Goal: Information Seeking & Learning: Learn about a topic

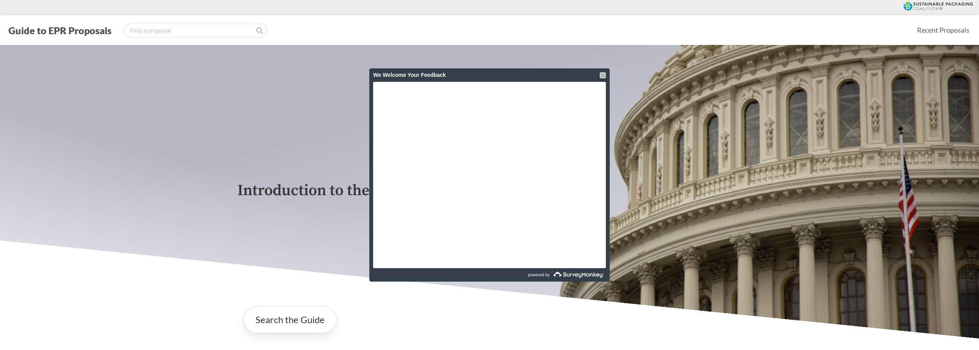
click at [603, 74] on div at bounding box center [603, 75] width 6 height 6
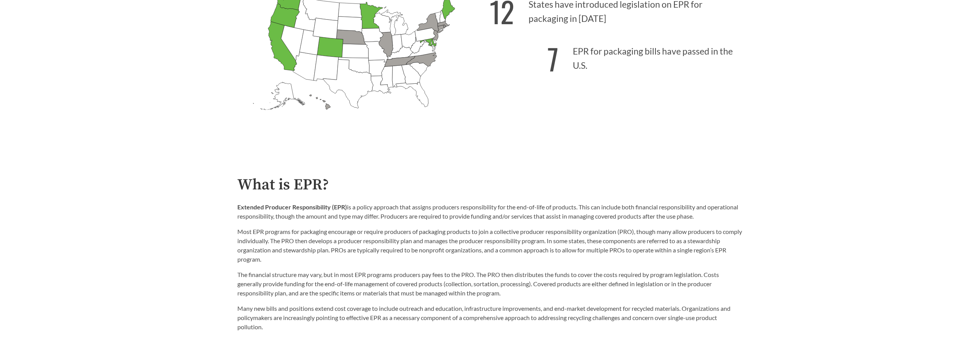
scroll to position [385, 0]
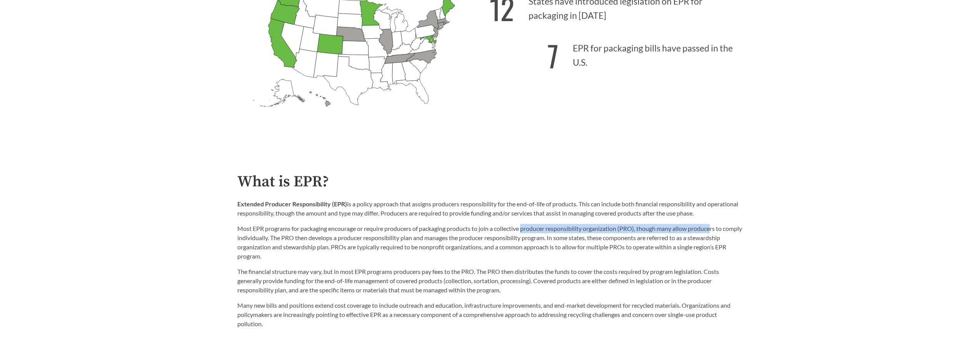
drag, startPoint x: 525, startPoint y: 231, endPoint x: 715, endPoint y: 232, distance: 189.6
click at [715, 232] on p "Most EPR programs for packaging encourage or require producers of packaging pro…" at bounding box center [489, 242] width 505 height 37
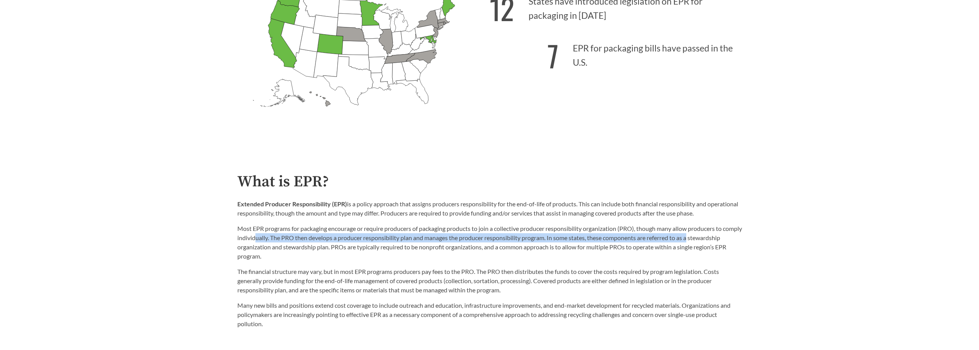
drag, startPoint x: 277, startPoint y: 241, endPoint x: 714, endPoint y: 238, distance: 437.3
click at [714, 238] on p "Most EPR programs for packaging encourage or require producers of packaging pro…" at bounding box center [489, 242] width 505 height 37
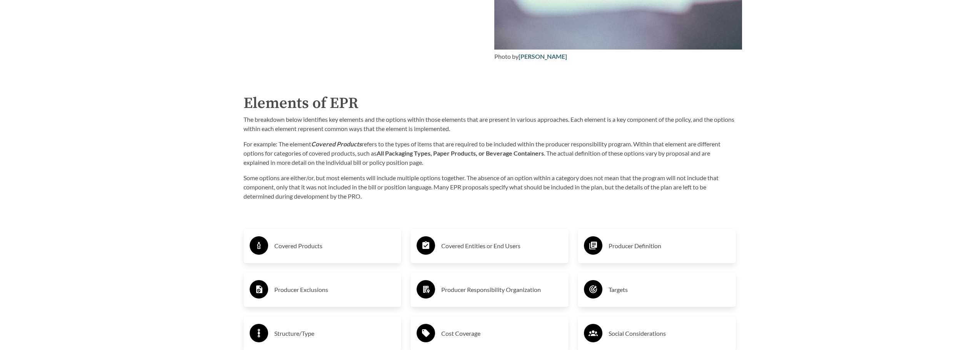
scroll to position [1269, 0]
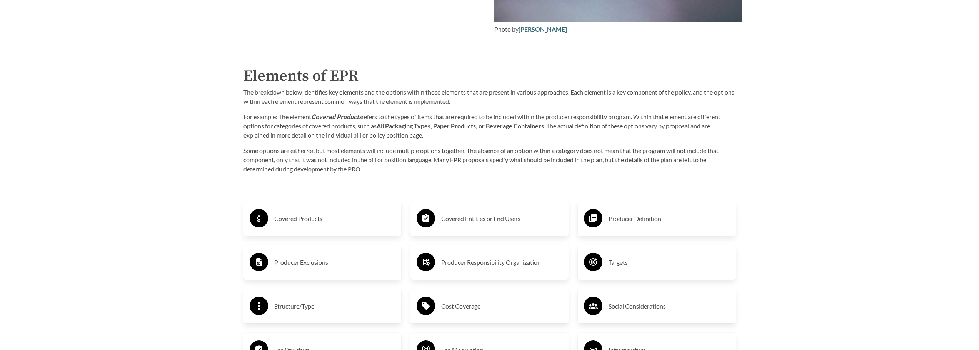
click at [356, 224] on h3 "Covered Products" at bounding box center [334, 219] width 121 height 12
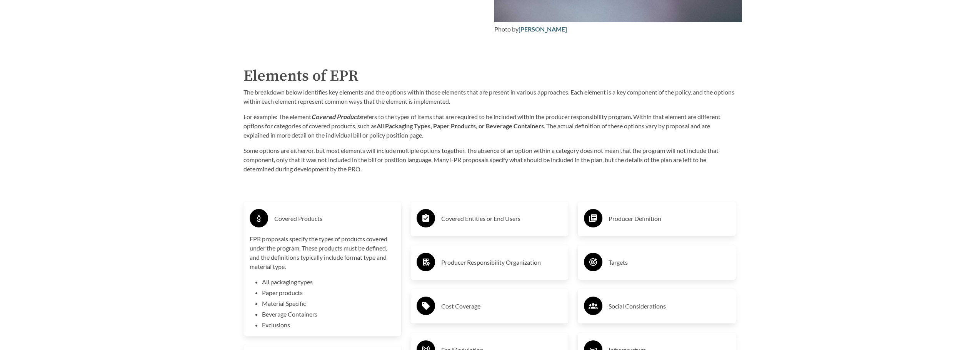
click at [356, 224] on h3 "Covered Products" at bounding box center [334, 219] width 121 height 12
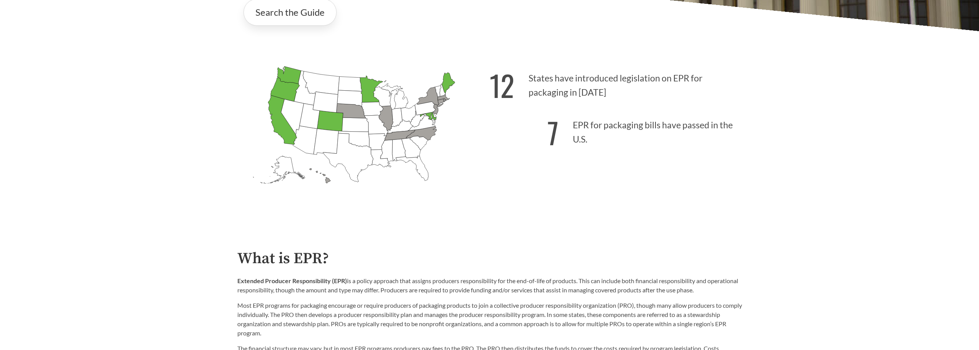
scroll to position [269, 0]
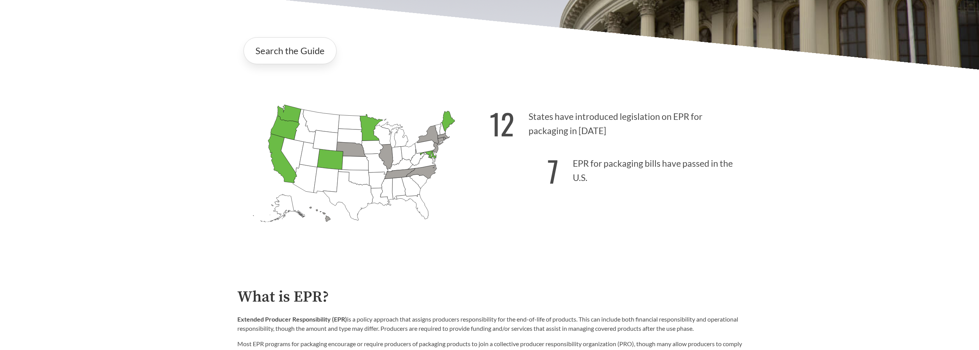
click at [400, 175] on icon "Tennessee Introduced: 2" at bounding box center [399, 173] width 30 height 10
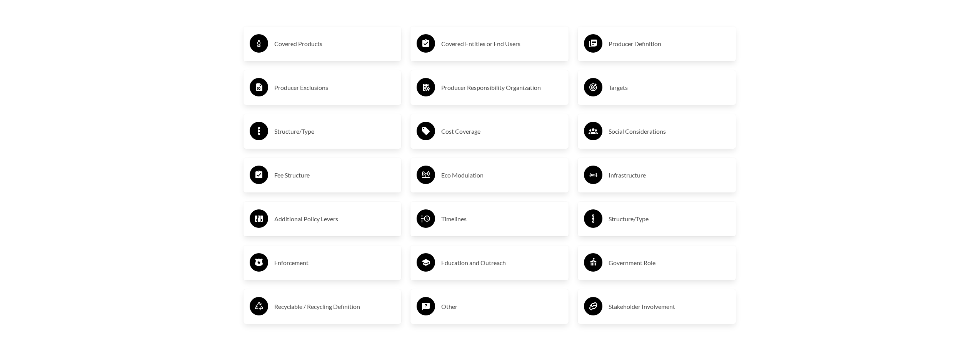
scroll to position [1461, 0]
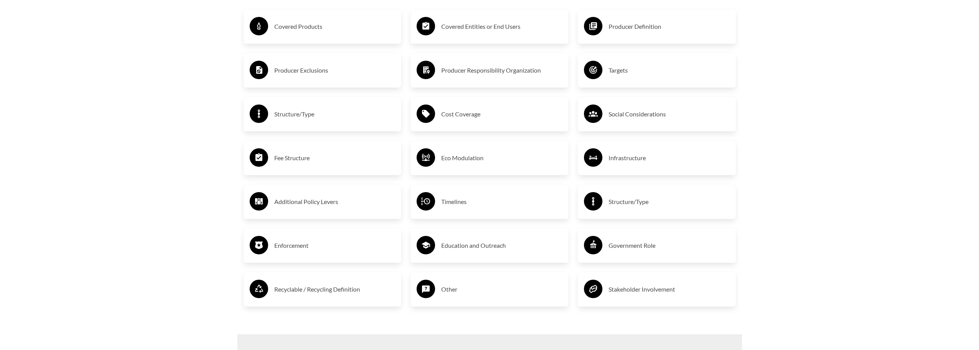
click at [474, 108] on div "Cost Coverage" at bounding box center [489, 114] width 146 height 22
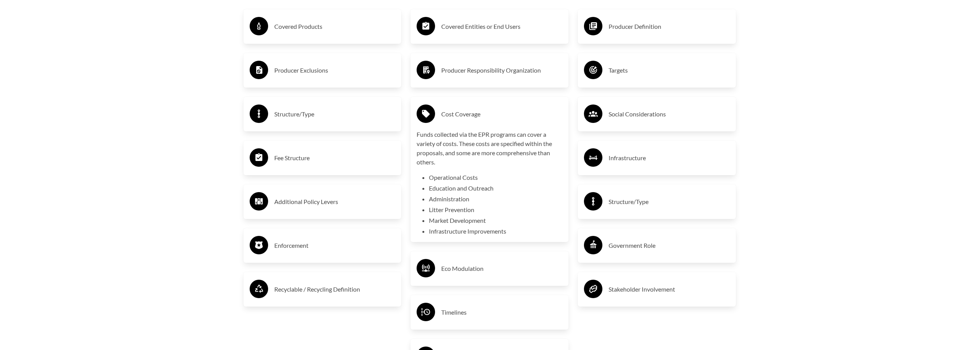
click at [488, 270] on h3 "Eco Modulation" at bounding box center [501, 269] width 121 height 12
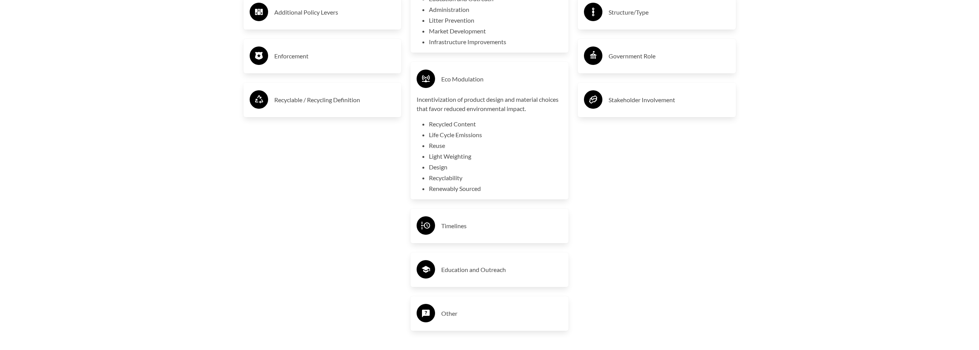
scroll to position [1654, 0]
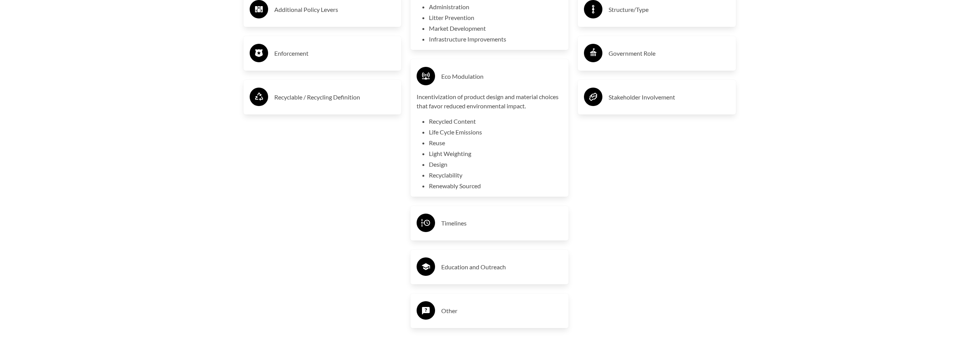
click at [513, 233] on div "Timelines" at bounding box center [489, 223] width 146 height 22
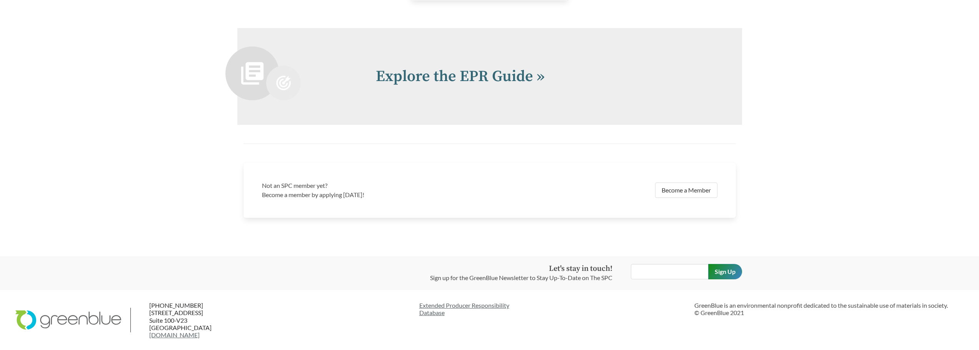
scroll to position [2045, 0]
click at [473, 74] on link "Explore the EPR Guide »" at bounding box center [460, 76] width 169 height 19
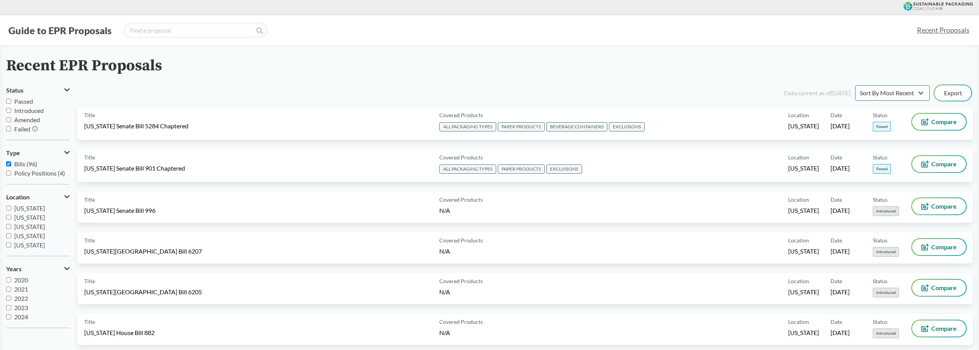
click at [9, 103] on input "Passed" at bounding box center [8, 101] width 5 height 5
checkbox input "true"
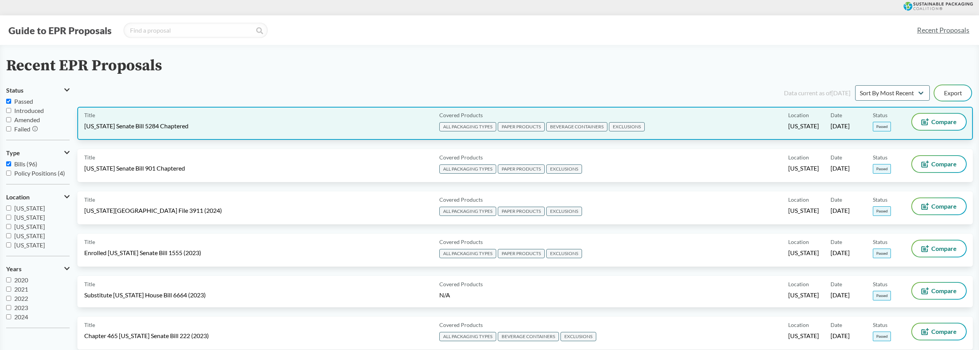
click at [305, 125] on div "Title Washington Senate Bill 5284 Chaptered" at bounding box center [260, 123] width 352 height 19
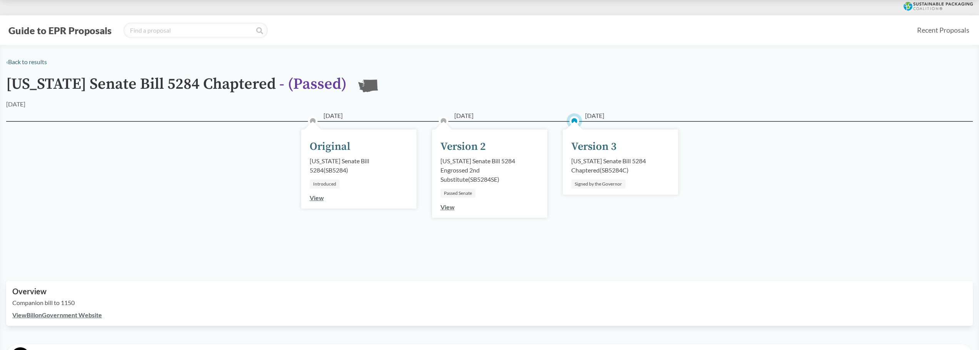
click at [450, 207] on link "View" at bounding box center [447, 206] width 14 height 7
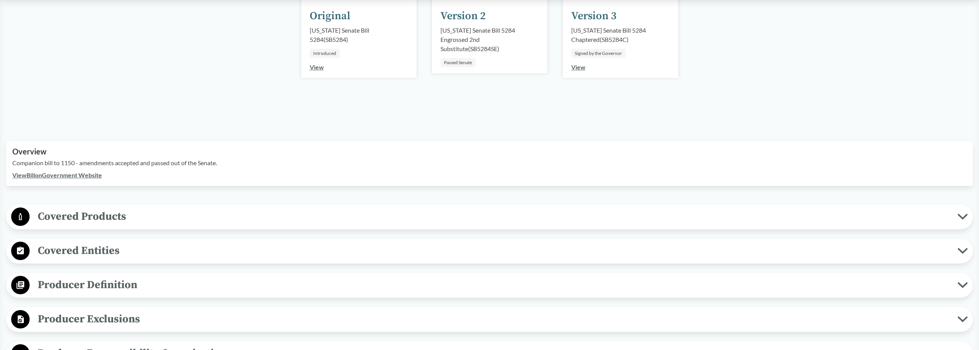
scroll to position [154, 0]
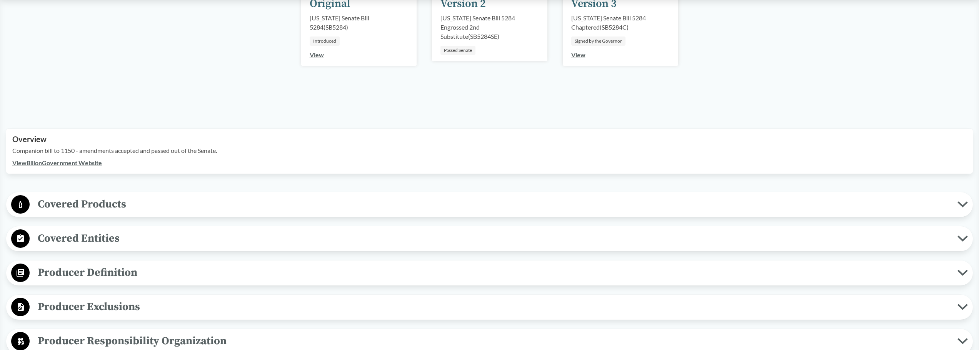
click at [294, 210] on span "Covered Products" at bounding box center [494, 204] width 928 height 17
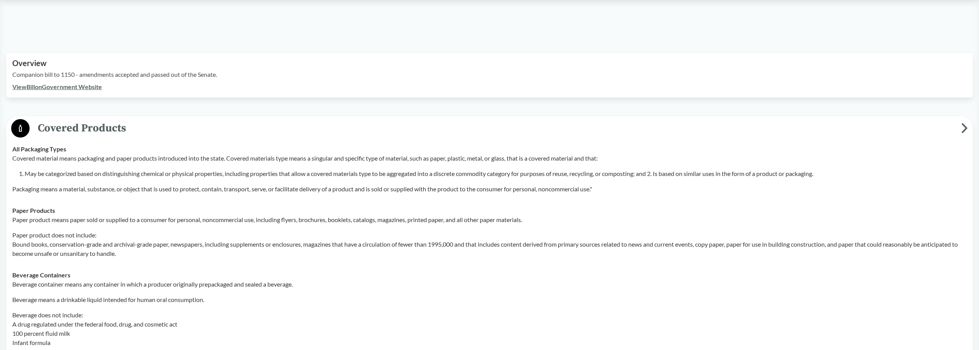
scroll to position [231, 0]
drag, startPoint x: 313, startPoint y: 218, endPoint x: 406, endPoint y: 220, distance: 93.1
click at [406, 220] on p "Paper product means paper sold or supplied to a consumer for personal, noncomme…" at bounding box center [489, 219] width 954 height 9
drag, startPoint x: 55, startPoint y: 243, endPoint x: 159, endPoint y: 244, distance: 104.6
click at [159, 244] on p "Paper product does not include: Bound books, conservation-grade and archival-gr…" at bounding box center [489, 244] width 954 height 28
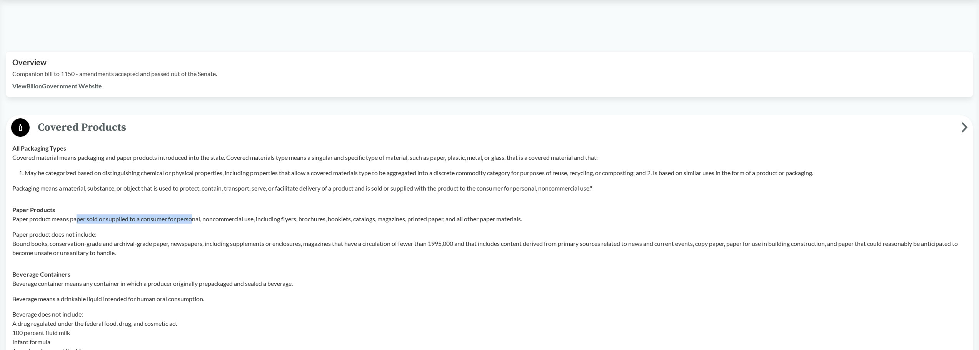
drag, startPoint x: 78, startPoint y: 218, endPoint x: 193, endPoint y: 218, distance: 114.6
click at [193, 218] on p "Paper product means paper sold or supplied to a consumer for personal, noncomme…" at bounding box center [489, 219] width 954 height 9
drag, startPoint x: 212, startPoint y: 218, endPoint x: 312, endPoint y: 217, distance: 100.0
click at [312, 217] on p "Paper product means paper sold or supplied to a consumer for personal, noncomme…" at bounding box center [489, 219] width 954 height 9
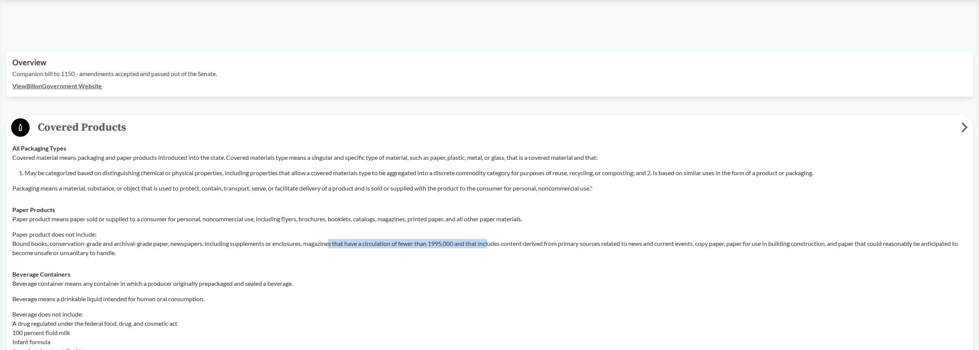
drag, startPoint x: 349, startPoint y: 243, endPoint x: 495, endPoint y: 242, distance: 145.8
click at [495, 242] on p "Paper product does not include: Bound books, conservation-grade and archival-gr…" at bounding box center [489, 244] width 954 height 28
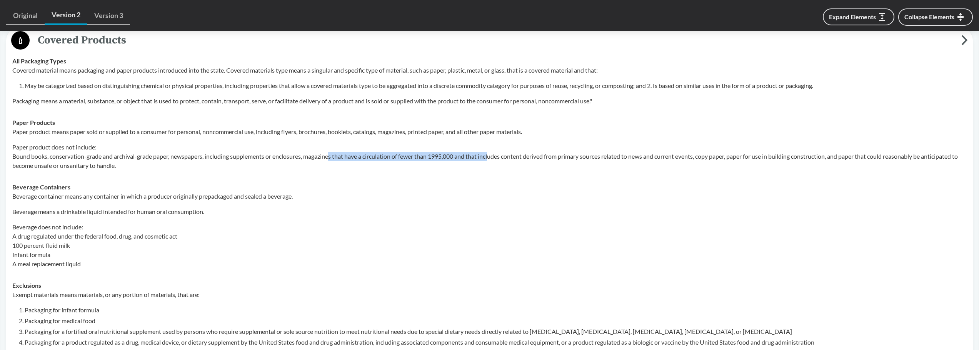
scroll to position [308, 0]
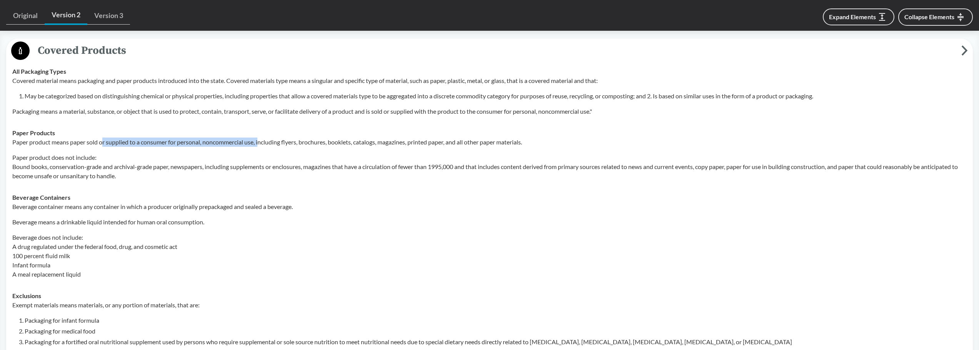
drag, startPoint x: 103, startPoint y: 142, endPoint x: 262, endPoint y: 140, distance: 159.6
click at [262, 140] on p "Paper product means paper sold or supplied to a consumer for personal, noncomme…" at bounding box center [489, 142] width 954 height 9
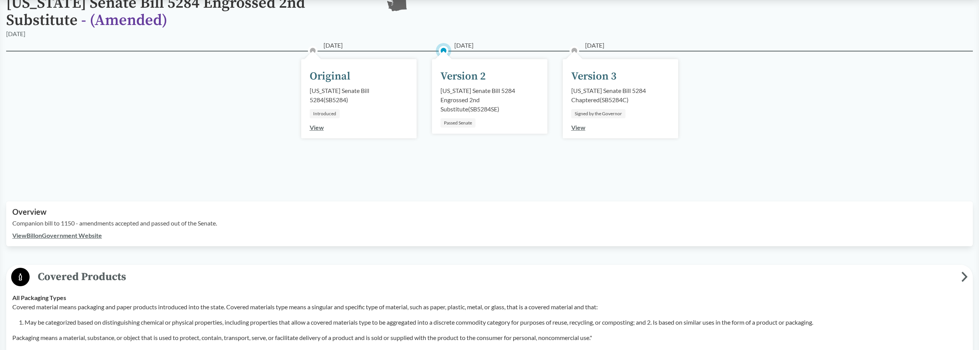
scroll to position [0, 0]
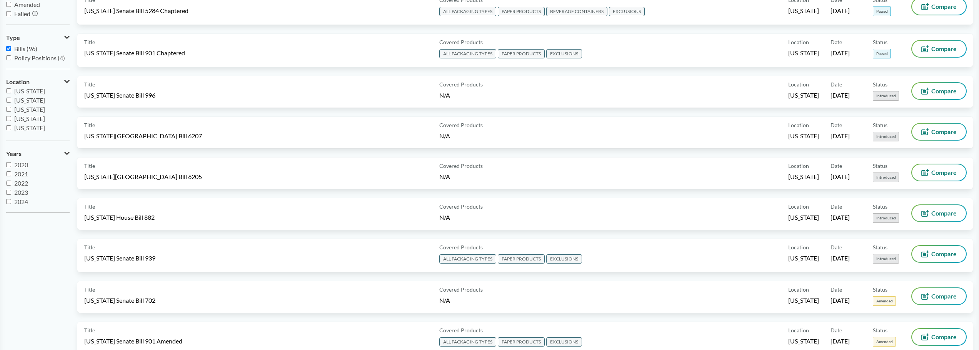
scroll to position [115, 0]
click at [9, 115] on input "[US_STATE]" at bounding box center [8, 115] width 5 height 5
checkbox input "true"
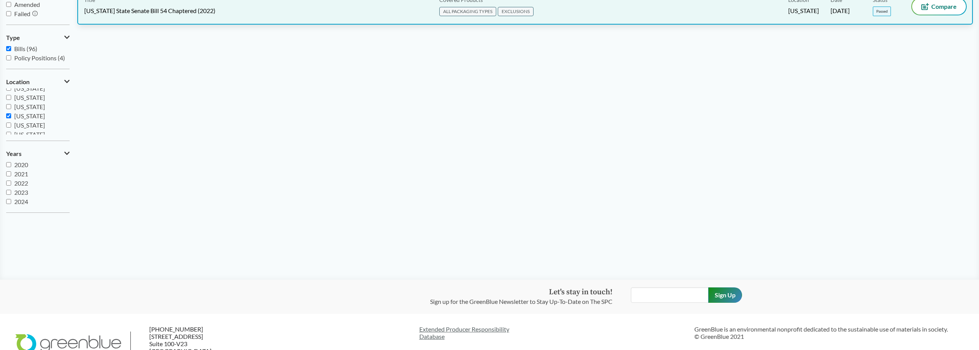
click at [270, 17] on div "Title California State Senate Bill 54 Chaptered (2022)" at bounding box center [260, 7] width 352 height 19
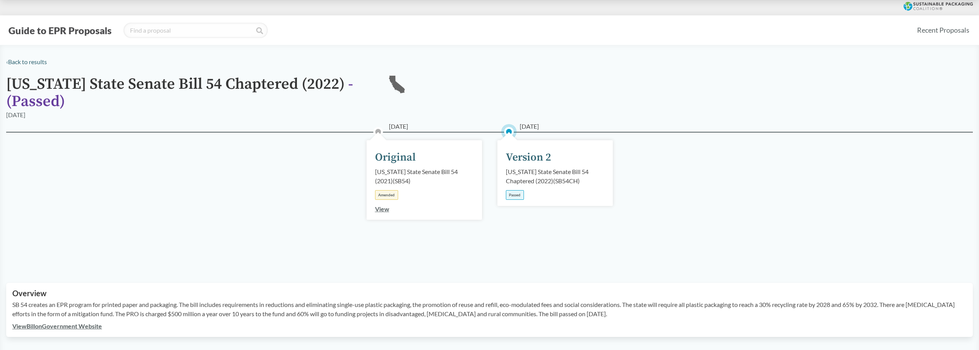
click at [383, 210] on link "View" at bounding box center [382, 208] width 14 height 7
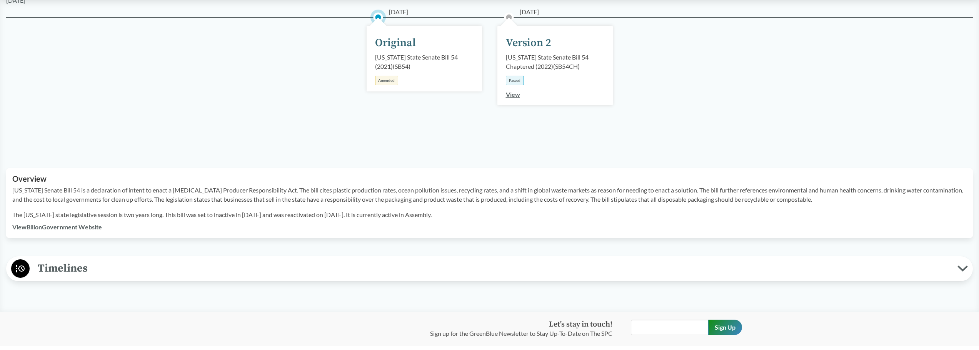
scroll to position [115, 0]
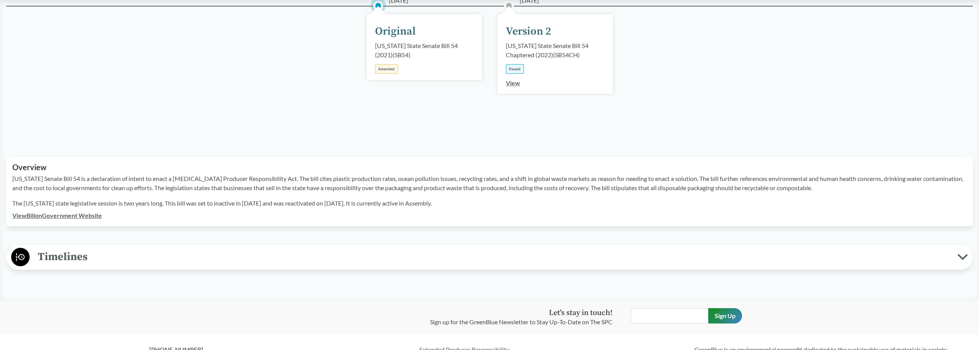
click at [98, 260] on span "Timelines" at bounding box center [494, 256] width 928 height 17
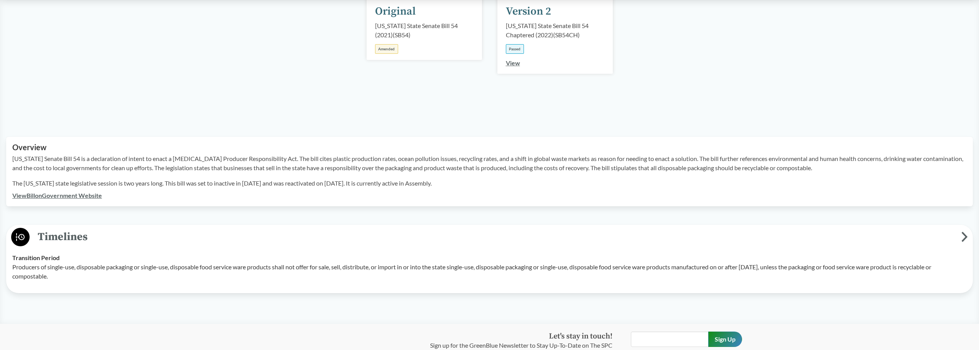
scroll to position [154, 0]
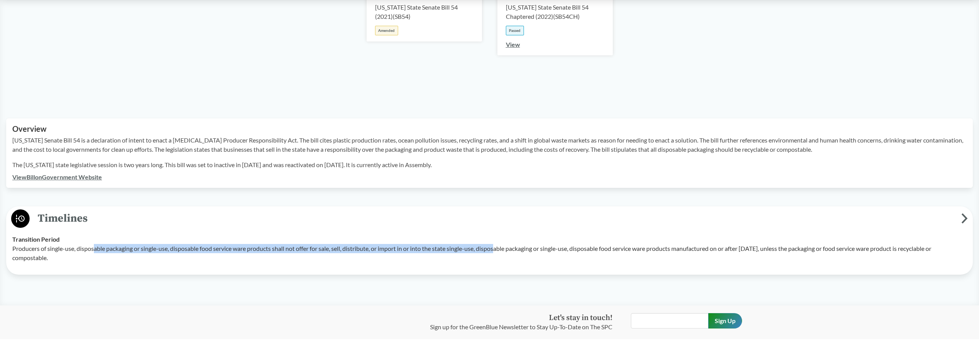
drag, startPoint x: 94, startPoint y: 248, endPoint x: 500, endPoint y: 250, distance: 406.1
click at [500, 250] on p "Producers of single-use, disposable packaging or single-use, disposable food se…" at bounding box center [489, 253] width 954 height 18
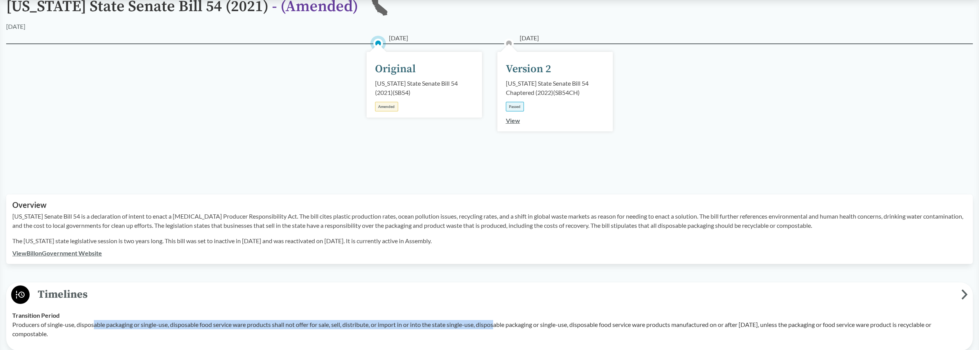
scroll to position [77, 0]
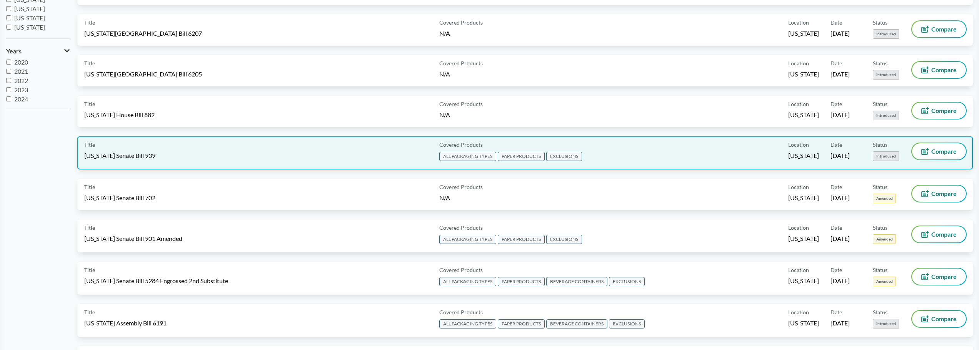
scroll to position [231, 0]
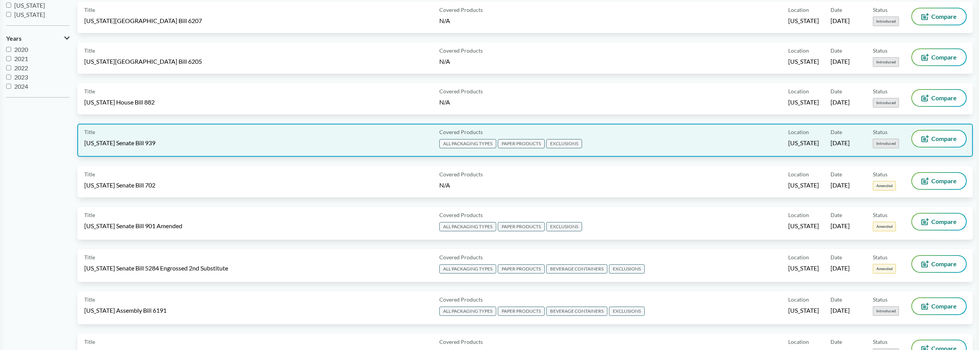
click at [288, 145] on div "Title Rhode Island Senate Bill 939" at bounding box center [260, 140] width 352 height 19
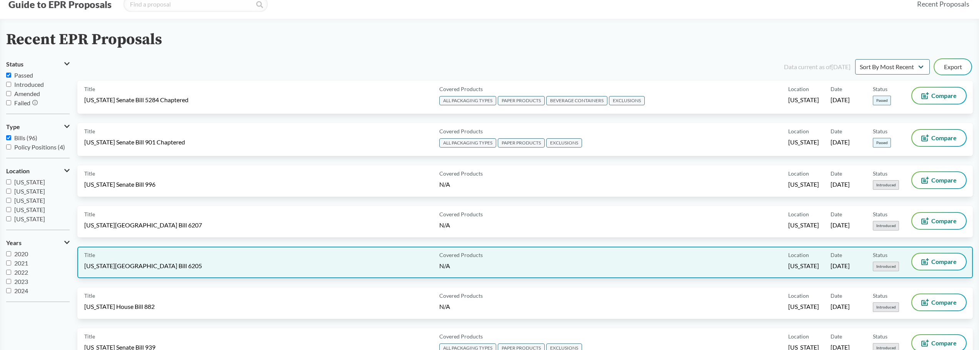
scroll to position [77, 0]
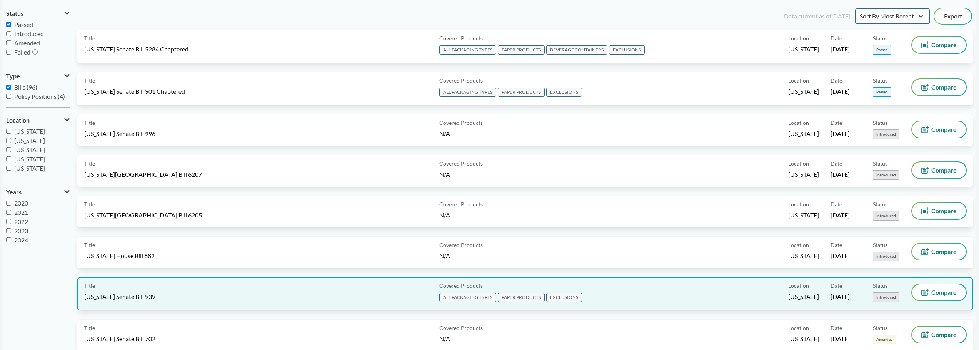
click at [322, 287] on div "Title Rhode Island Senate Bill 939" at bounding box center [260, 294] width 352 height 19
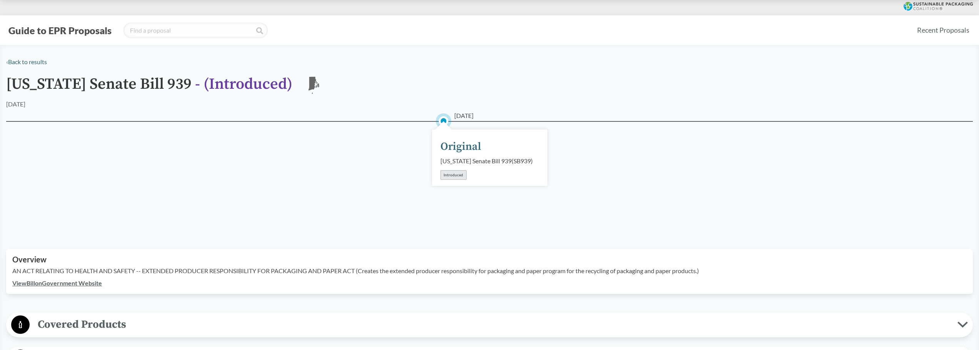
click at [452, 180] on div "Introduced" at bounding box center [453, 175] width 26 height 10
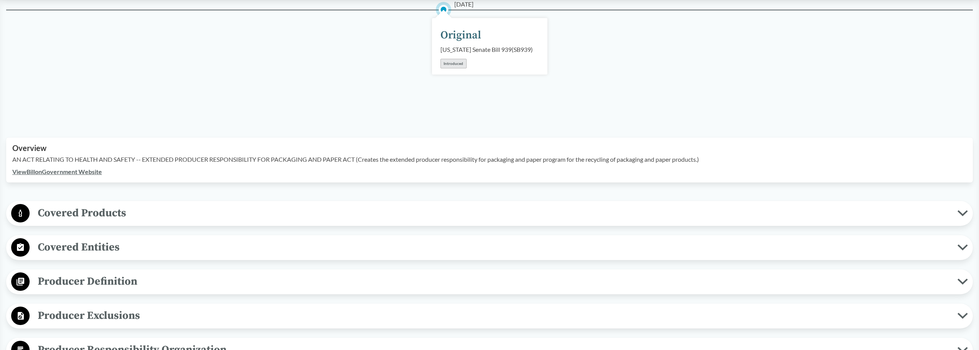
scroll to position [115, 0]
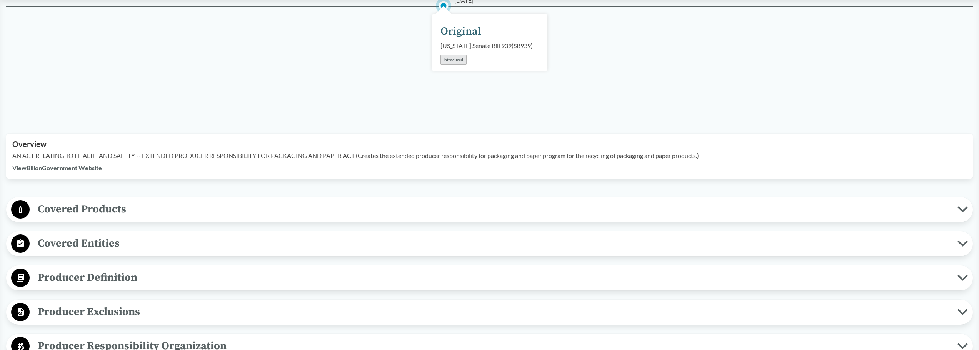
click at [181, 218] on span "Covered Products" at bounding box center [494, 209] width 928 height 17
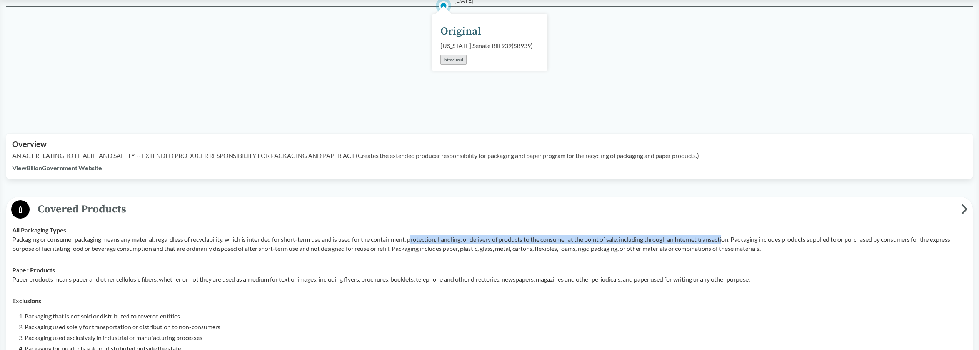
drag, startPoint x: 416, startPoint y: 249, endPoint x: 732, endPoint y: 247, distance: 316.5
click at [732, 247] on p "Packaging or consumer packaging means any material, regardless of recyclability…" at bounding box center [489, 244] width 954 height 18
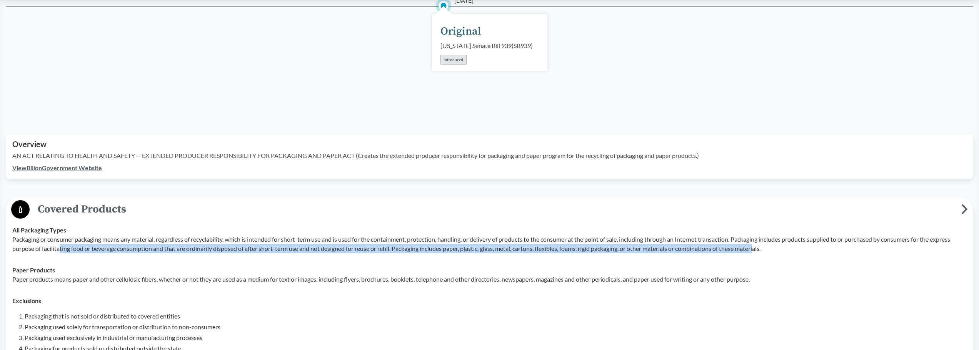
drag, startPoint x: 59, startPoint y: 258, endPoint x: 763, endPoint y: 262, distance: 704.5
click at [763, 253] on p "Packaging or consumer packaging means any material, regardless of recyclability…" at bounding box center [489, 244] width 954 height 18
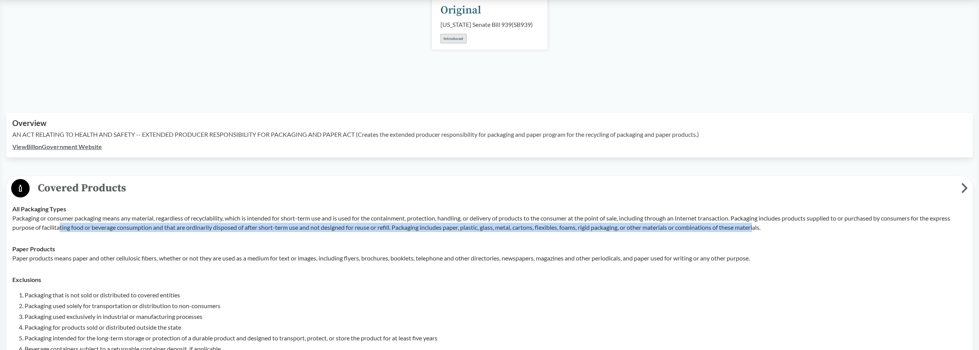
scroll to position [154, 0]
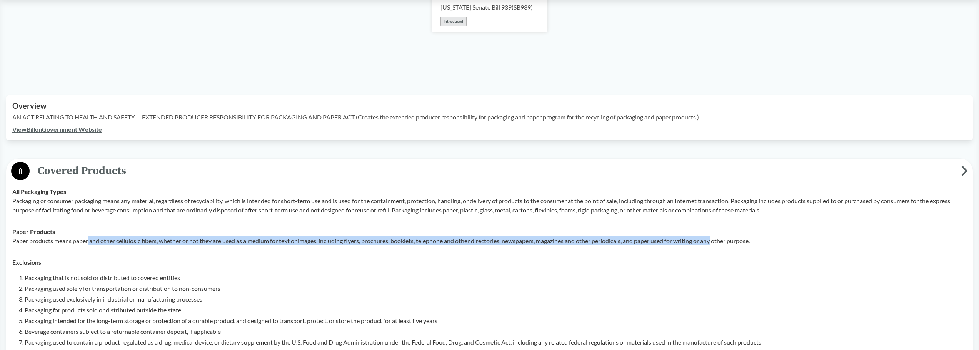
drag, startPoint x: 89, startPoint y: 252, endPoint x: 720, endPoint y: 256, distance: 631.5
click at [720, 252] on td "Paper Products Paper products means paper and other cellulosic fibers, whether …" at bounding box center [489, 236] width 961 height 31
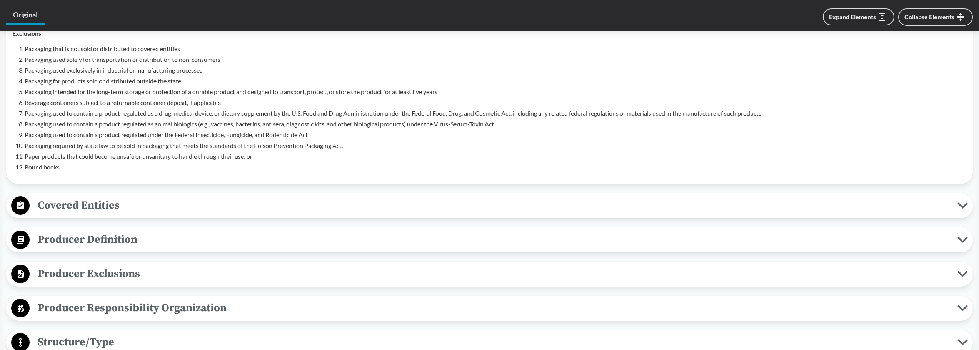
scroll to position [385, 0]
click at [263, 247] on span "Producer Definition" at bounding box center [494, 238] width 928 height 17
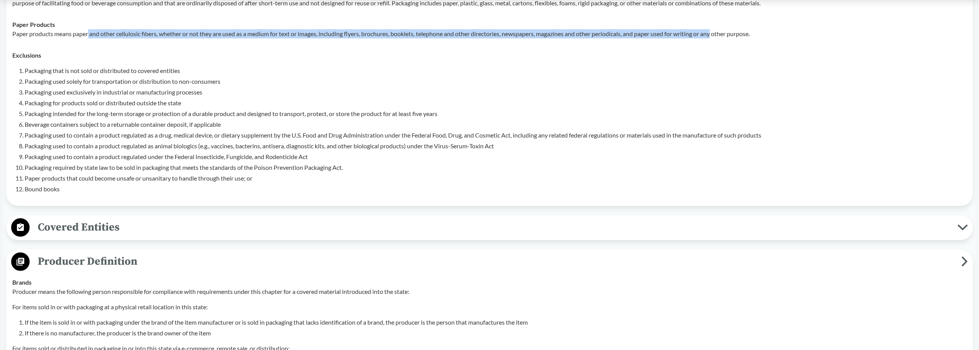
scroll to position [0, 0]
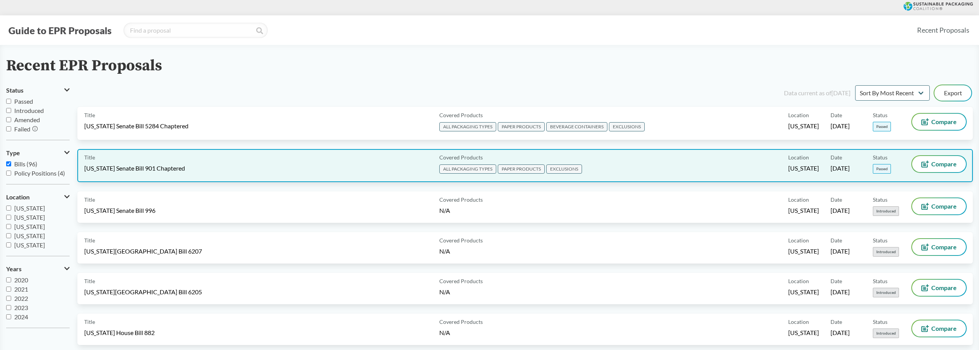
click at [318, 162] on div "Title [US_STATE] Senate Bill 901 Chaptered" at bounding box center [260, 165] width 352 height 19
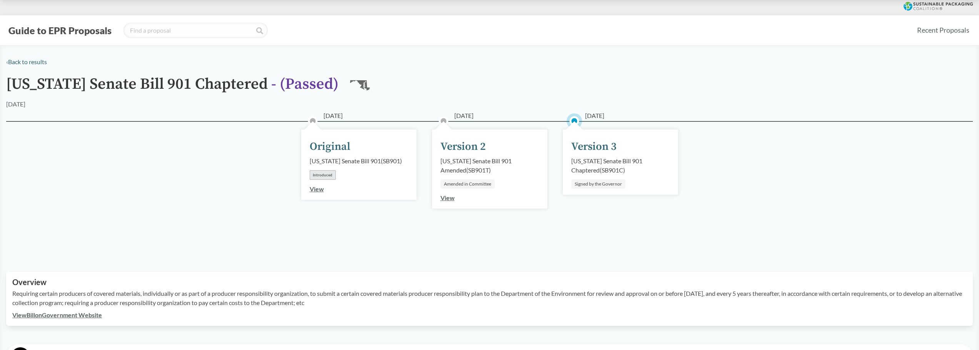
click at [446, 200] on link "View" at bounding box center [447, 197] width 14 height 7
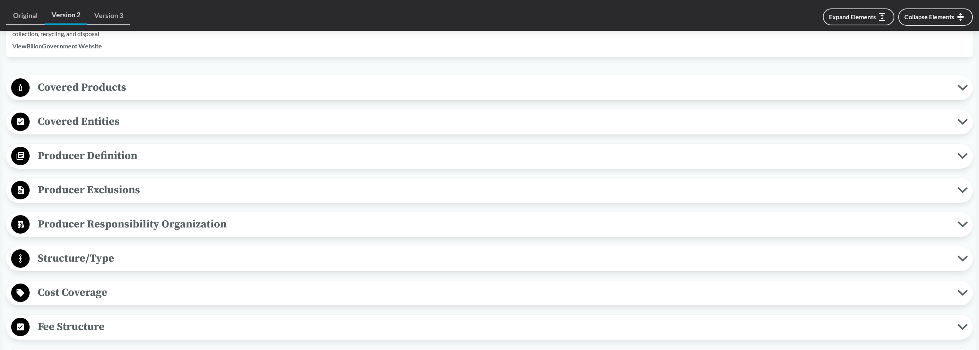
scroll to position [308, 0]
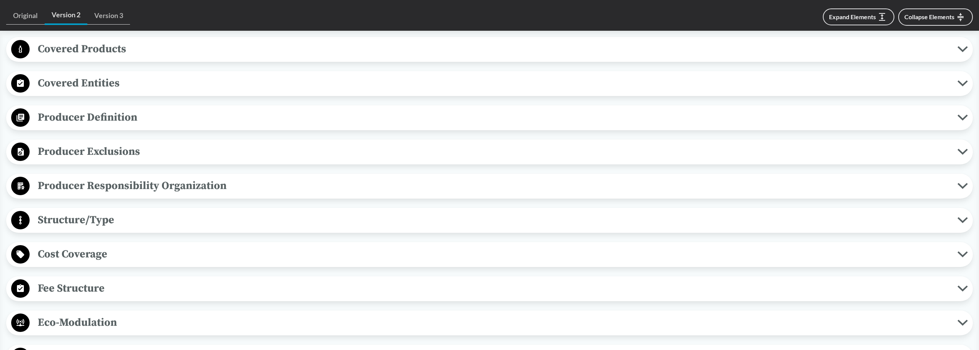
click at [243, 258] on span "Cost Coverage" at bounding box center [494, 254] width 928 height 17
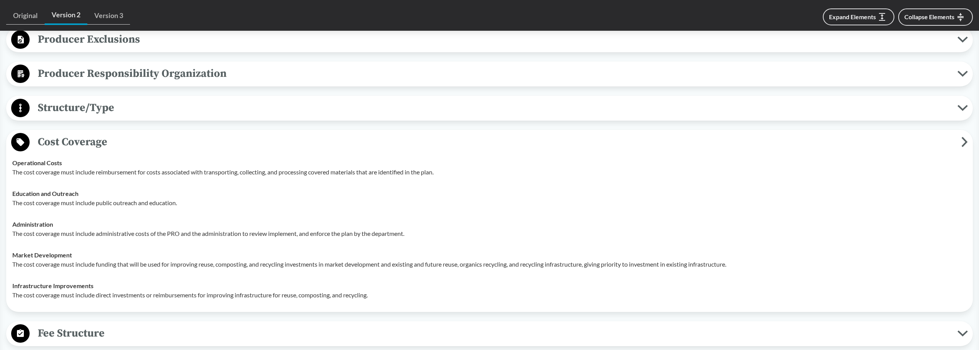
scroll to position [423, 0]
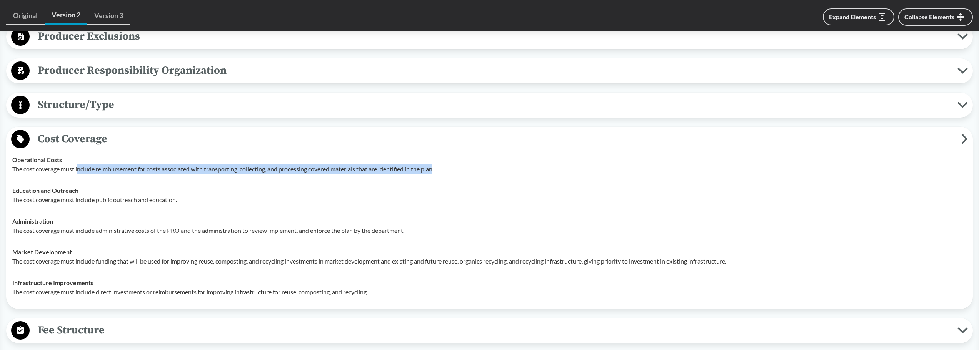
drag, startPoint x: 78, startPoint y: 168, endPoint x: 439, endPoint y: 170, distance: 361.1
click at [439, 170] on p "The cost coverage must include reimbursement for costs associated with transpor…" at bounding box center [489, 169] width 954 height 9
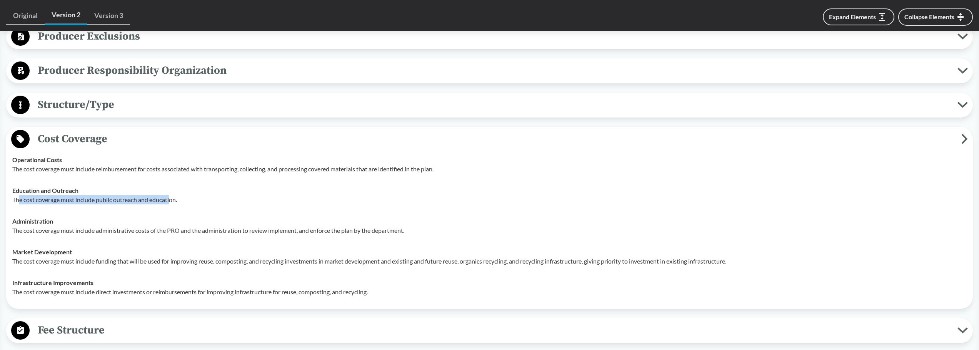
drag, startPoint x: 21, startPoint y: 201, endPoint x: 170, endPoint y: 204, distance: 149.6
click at [170, 204] on p "The cost coverage must include public outreach and education." at bounding box center [489, 199] width 954 height 9
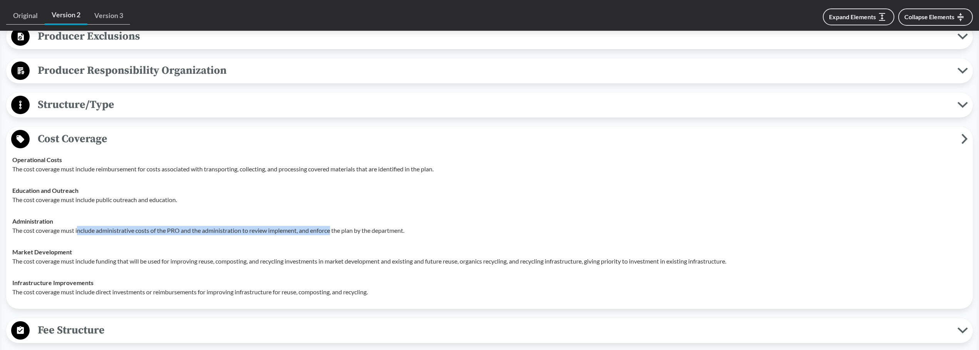
drag, startPoint x: 78, startPoint y: 230, endPoint x: 333, endPoint y: 233, distance: 255.0
click at [333, 233] on p "The cost coverage must include administrative costs of the PRO and the administ…" at bounding box center [489, 230] width 954 height 9
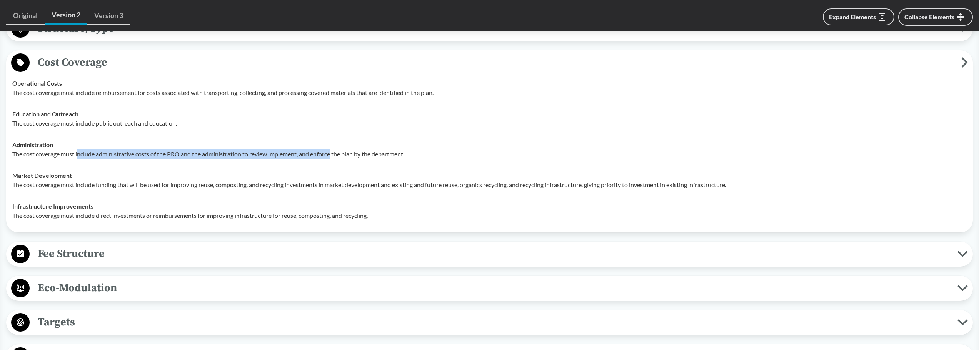
scroll to position [461, 0]
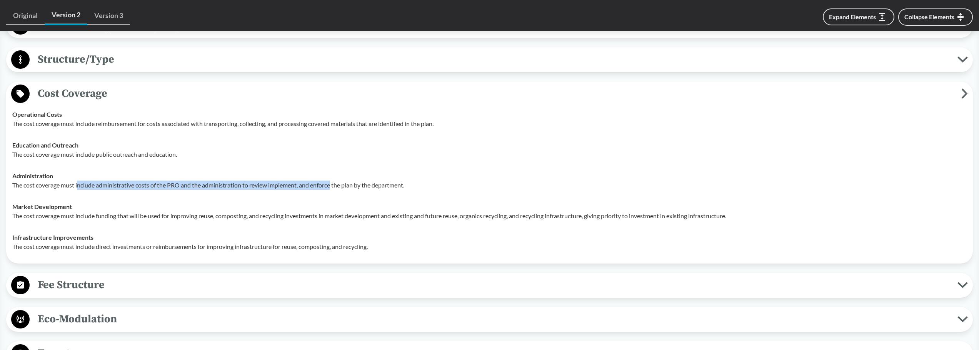
click at [173, 263] on div "Covered Products All Packaging Types Covered materials does not include exempt …" at bounding box center [489, 275] width 966 height 798
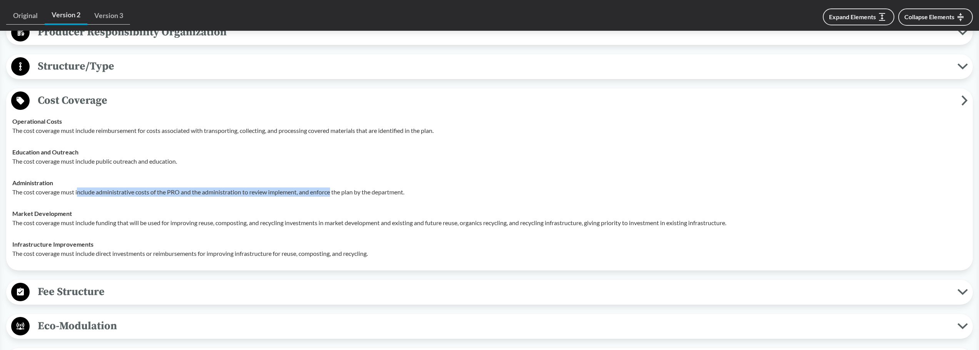
click at [168, 291] on span "Fee Structure" at bounding box center [494, 291] width 928 height 17
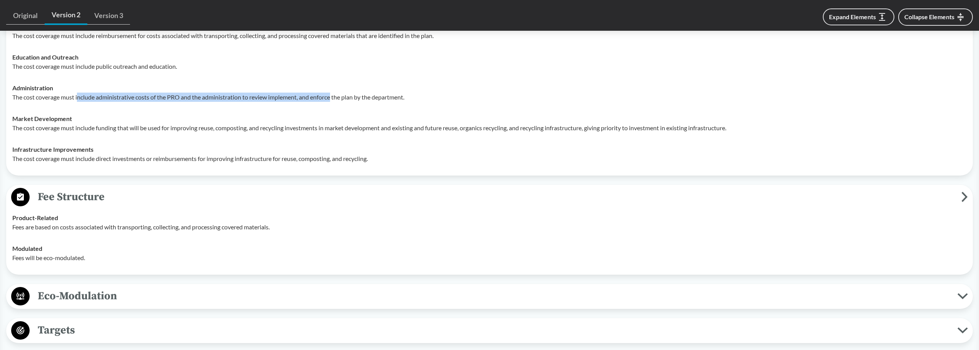
scroll to position [577, 0]
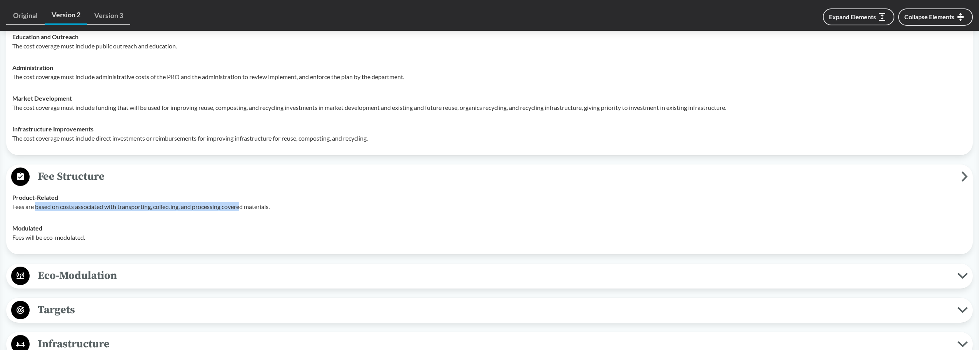
drag, startPoint x: 37, startPoint y: 208, endPoint x: 243, endPoint y: 208, distance: 205.7
click at [243, 208] on p "Fees are based on costs associated with transporting, collecting, and processin…" at bounding box center [489, 206] width 954 height 9
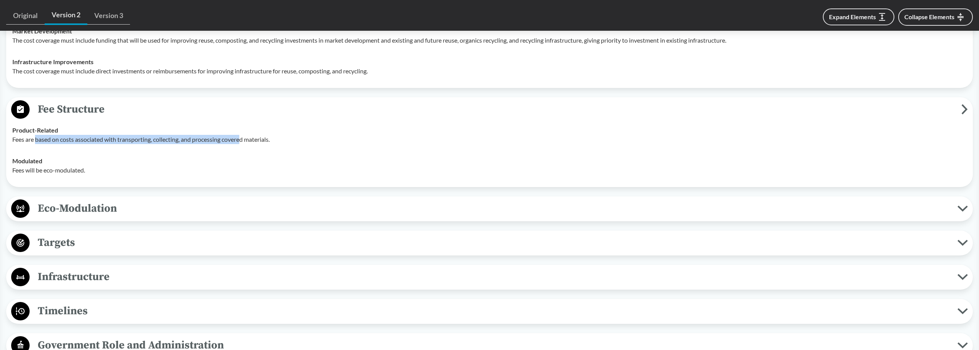
scroll to position [654, 0]
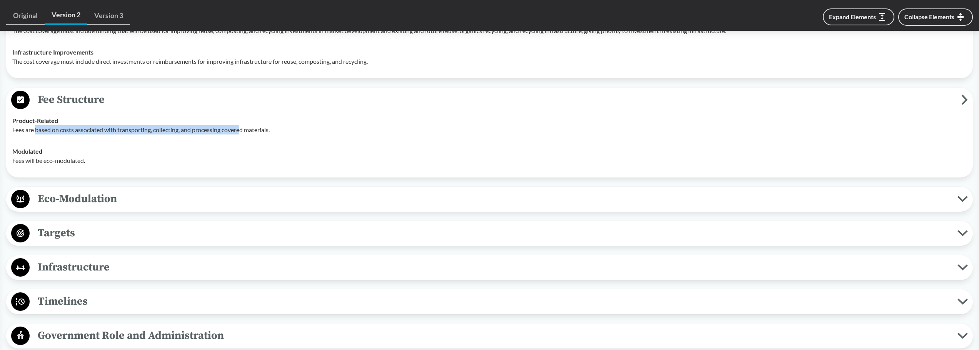
click at [104, 201] on span "Eco-Modulation" at bounding box center [494, 198] width 928 height 17
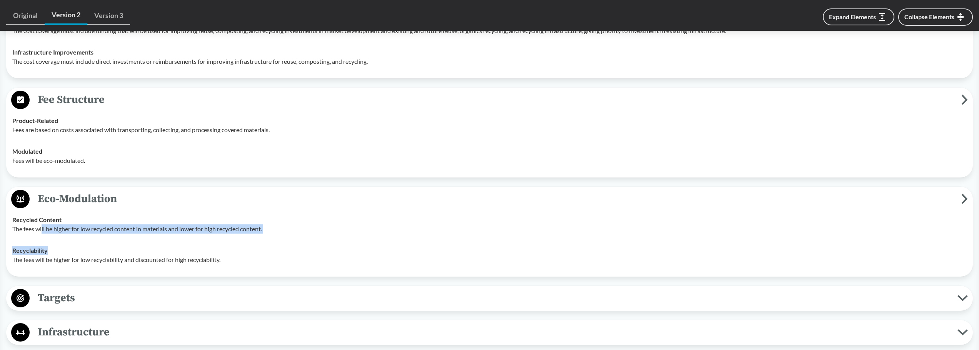
drag, startPoint x: 56, startPoint y: 231, endPoint x: 261, endPoint y: 247, distance: 205.6
click at [261, 247] on tbody "Recycled Content The fees will be higher for low recycled content in materials …" at bounding box center [489, 240] width 961 height 62
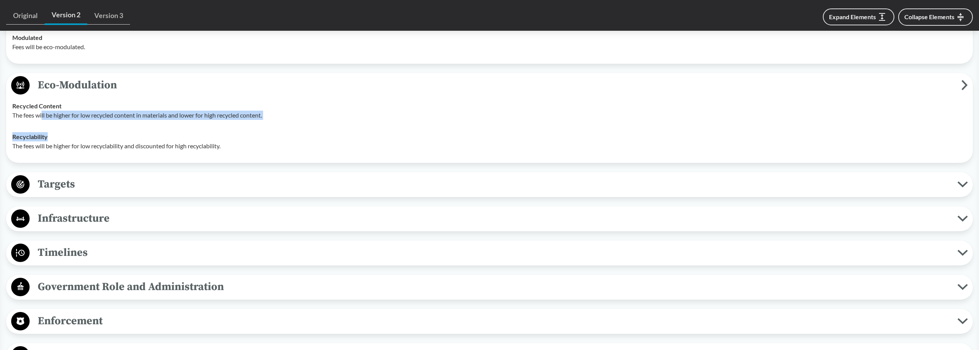
scroll to position [769, 0]
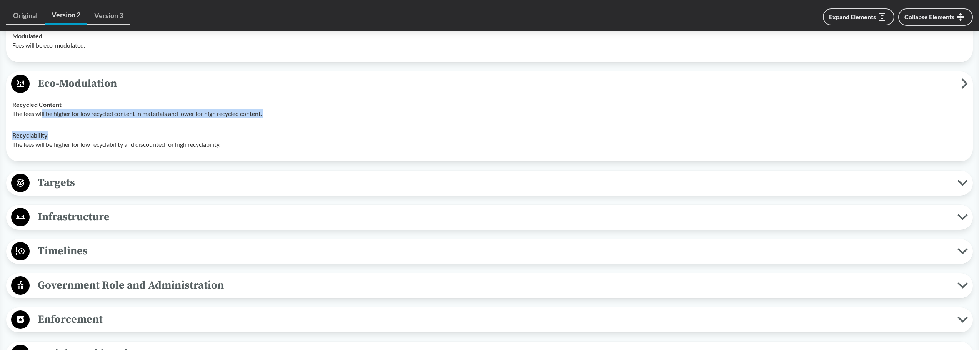
click at [195, 192] on button "Targets" at bounding box center [489, 183] width 961 height 20
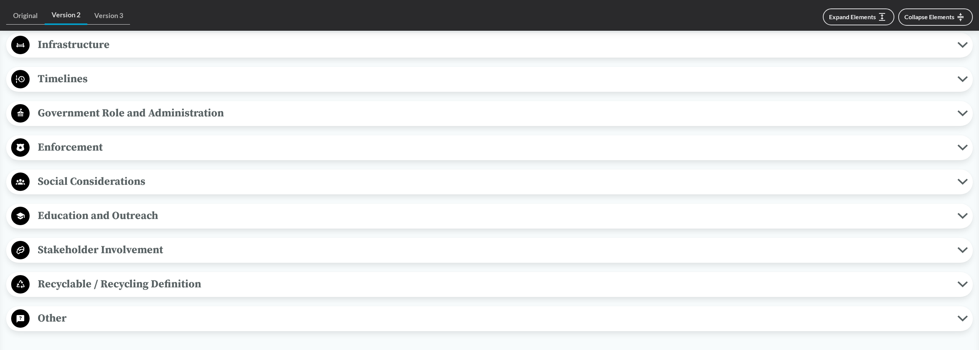
scroll to position [1192, 0]
click at [217, 275] on span "Recyclable / Recycling Definition" at bounding box center [494, 283] width 928 height 17
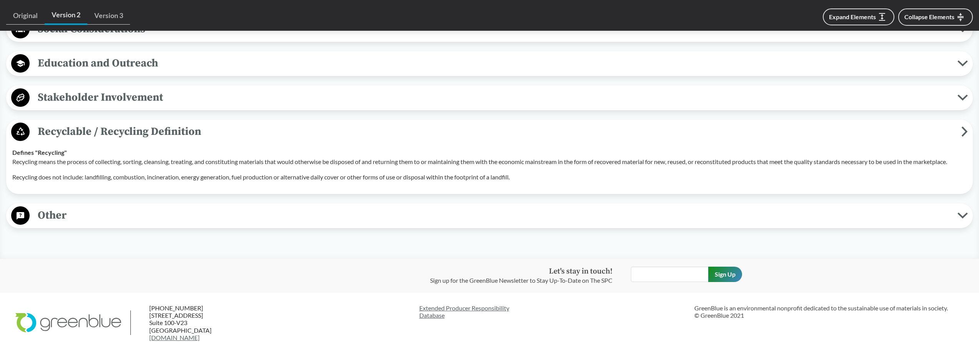
scroll to position [1346, 0]
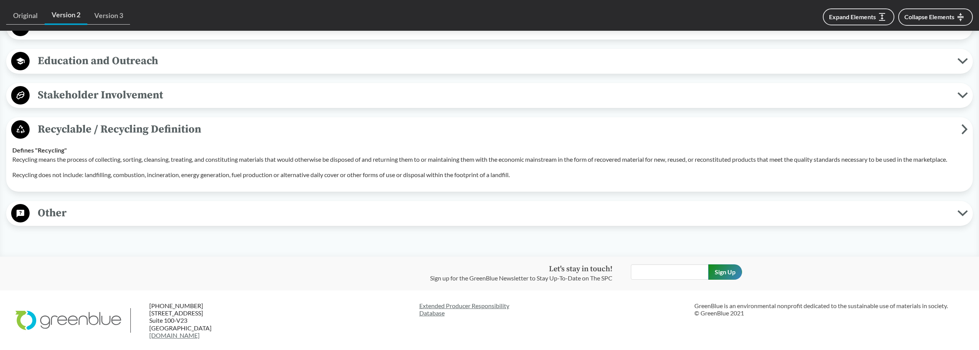
click at [196, 212] on span "Other" at bounding box center [494, 213] width 928 height 17
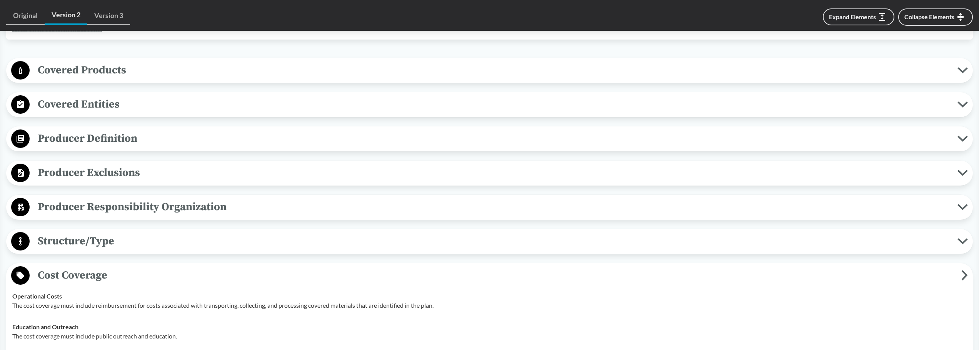
scroll to position [269, 0]
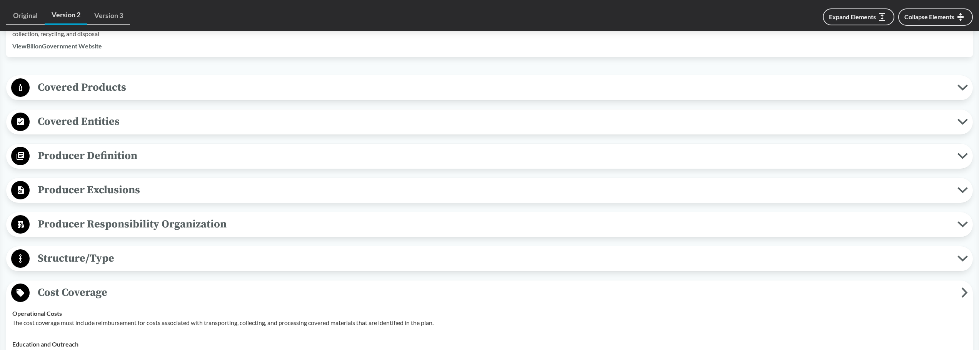
click at [133, 126] on span "Covered Entities" at bounding box center [494, 121] width 928 height 17
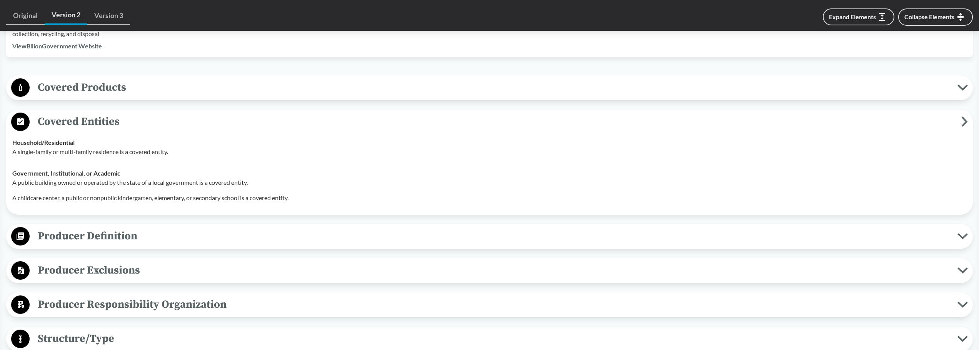
click at [107, 80] on span "Covered Products" at bounding box center [494, 87] width 928 height 17
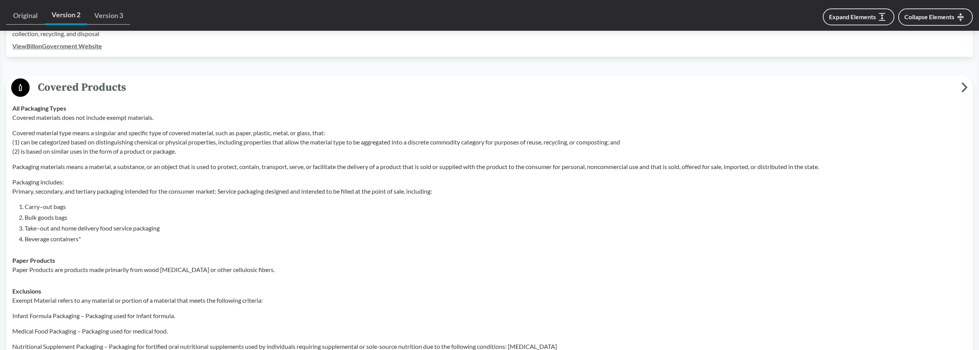
scroll to position [308, 0]
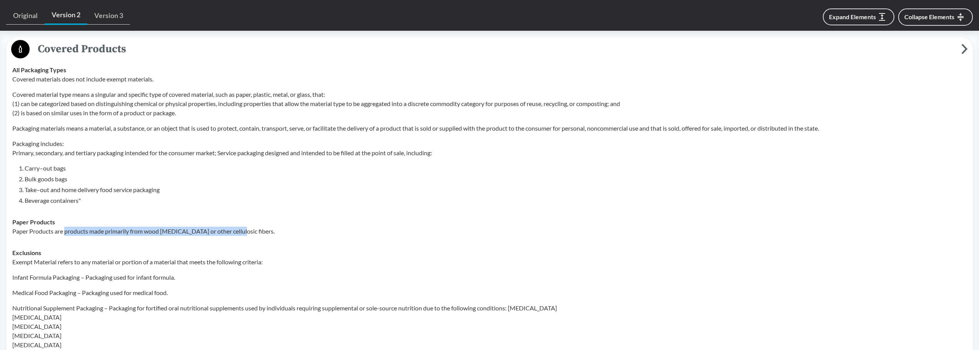
drag, startPoint x: 67, startPoint y: 235, endPoint x: 238, endPoint y: 235, distance: 170.8
click at [238, 235] on p "Paper Products are products made primarily from wood [MEDICAL_DATA] or other ce…" at bounding box center [489, 231] width 954 height 9
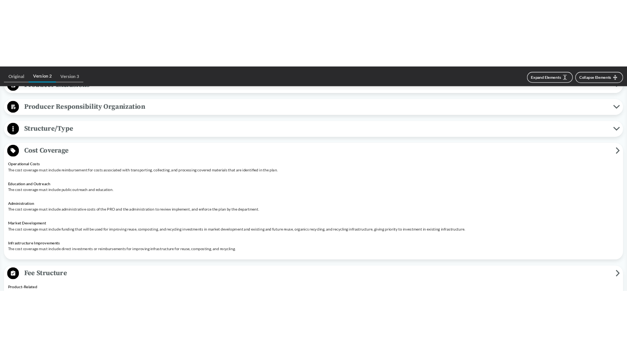
scroll to position [1000, 0]
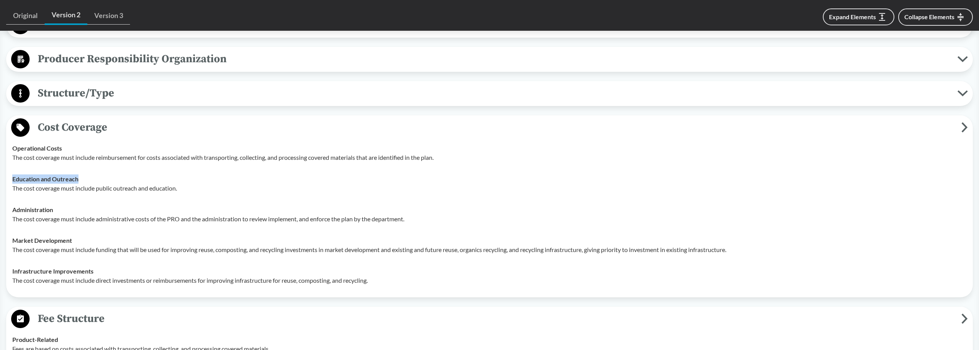
drag, startPoint x: 85, startPoint y: 183, endPoint x: 13, endPoint y: 178, distance: 71.7
click at [13, 178] on div "Education and Outreach The cost coverage must include public outreach and educa…" at bounding box center [489, 184] width 954 height 18
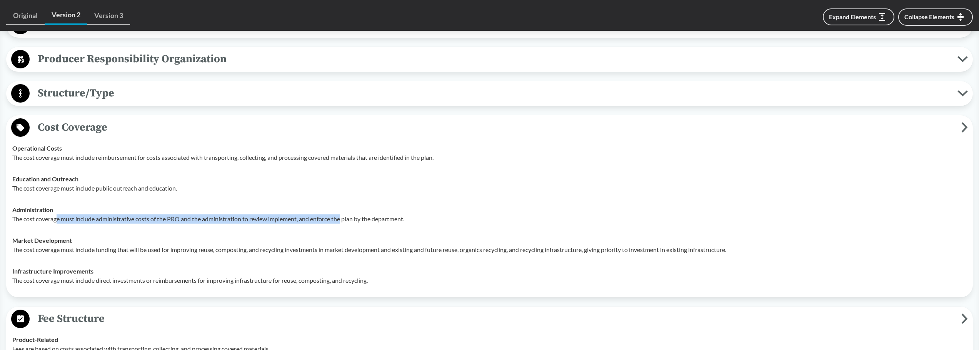
drag, startPoint x: 58, startPoint y: 221, endPoint x: 343, endPoint y: 221, distance: 285.0
click at [343, 221] on p "The cost coverage must include administrative costs of the PRO and the administ…" at bounding box center [489, 219] width 954 height 9
